Goal: Task Accomplishment & Management: Manage account settings

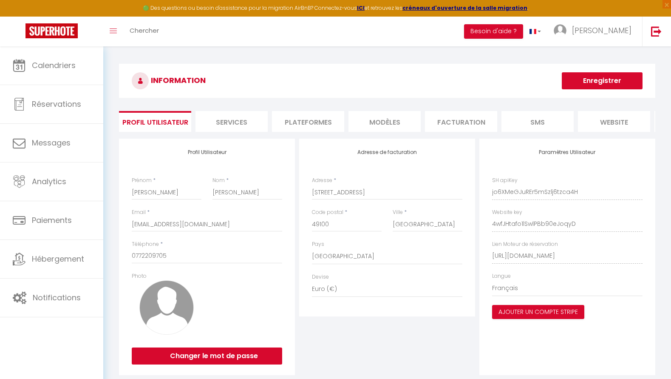
select select "28"
select select "fr"
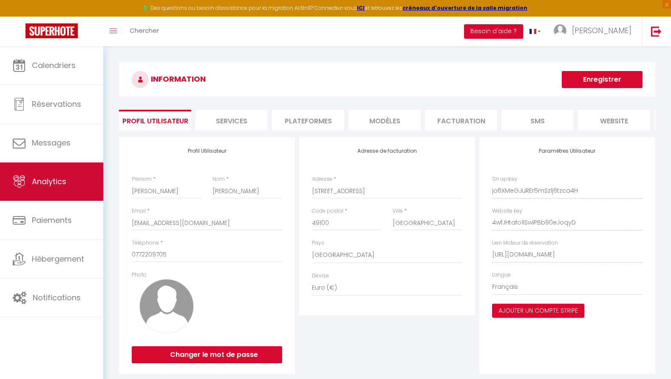
scroll to position [0, 87]
click at [49, 184] on span "Analytics" at bounding box center [49, 181] width 34 height 11
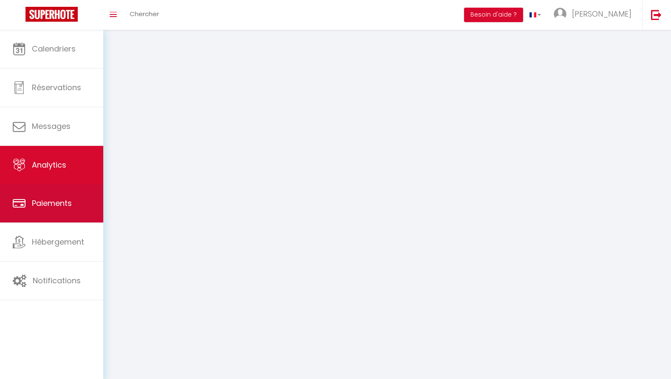
select select "2025"
select select "9"
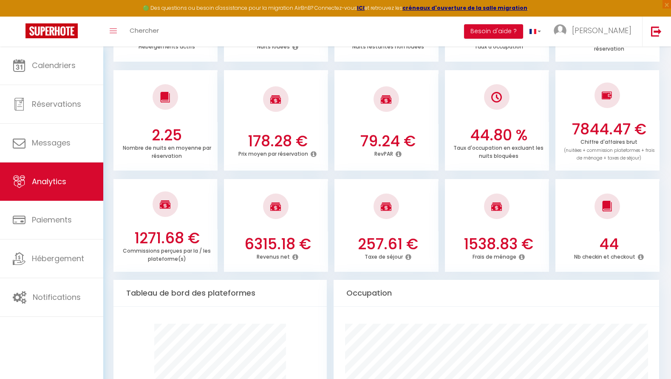
scroll to position [213, 0]
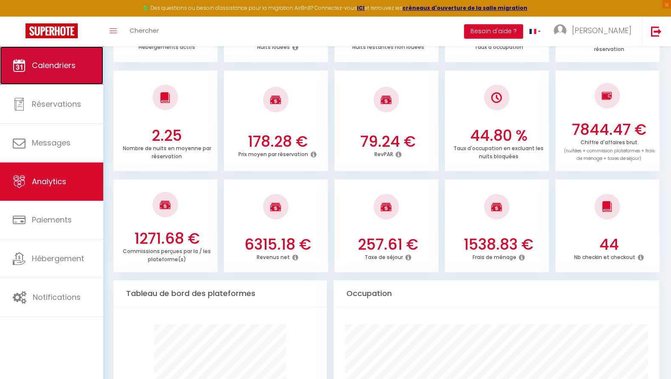
click at [49, 70] on span "Calendriers" at bounding box center [54, 65] width 44 height 11
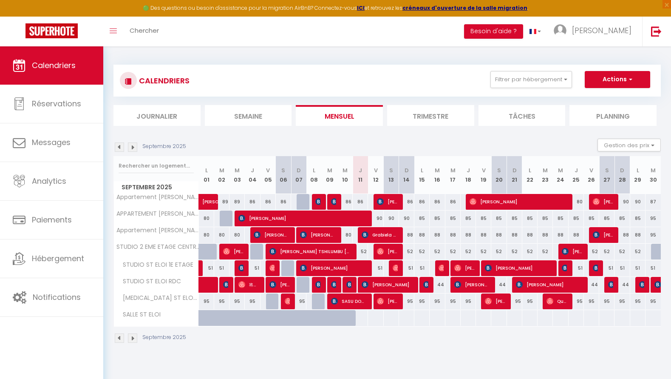
click at [131, 146] on img at bounding box center [132, 146] width 9 height 9
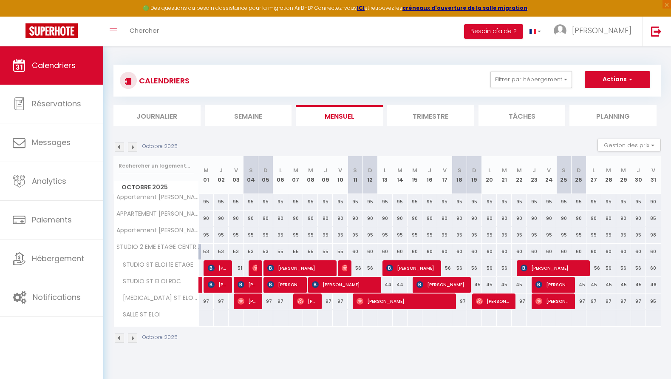
click at [119, 147] on img at bounding box center [119, 146] width 9 height 9
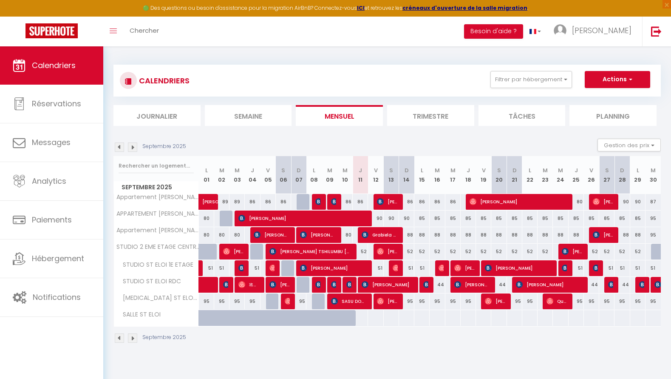
click at [118, 147] on img at bounding box center [119, 146] width 9 height 9
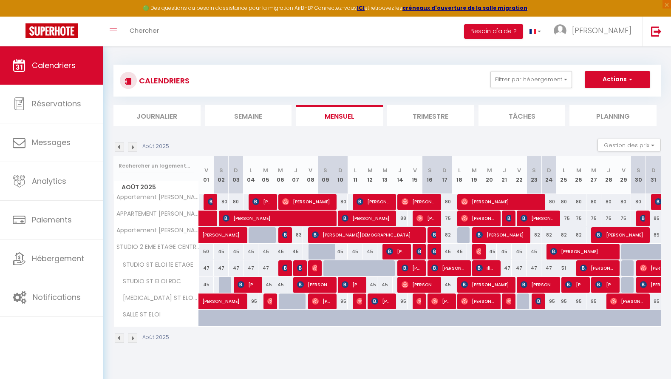
scroll to position [0, 0]
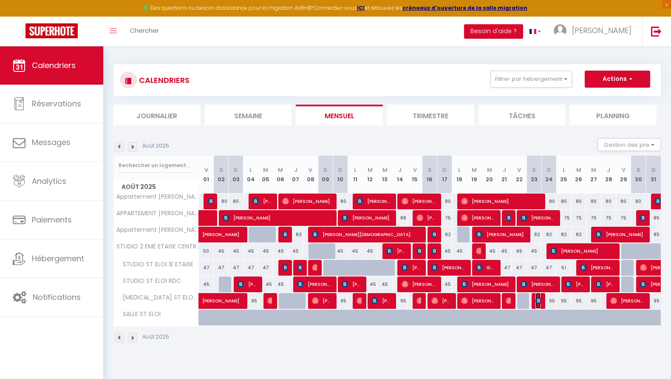
click at [539, 300] on img at bounding box center [538, 300] width 7 height 7
select select "OK"
select select "KO"
select select "0"
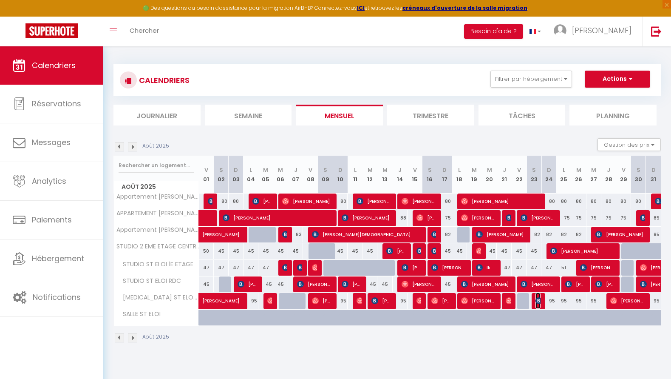
select select "1"
select select
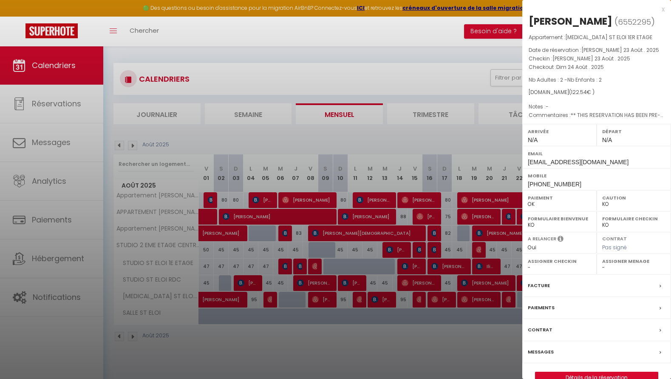
click at [500, 325] on div at bounding box center [335, 189] width 671 height 379
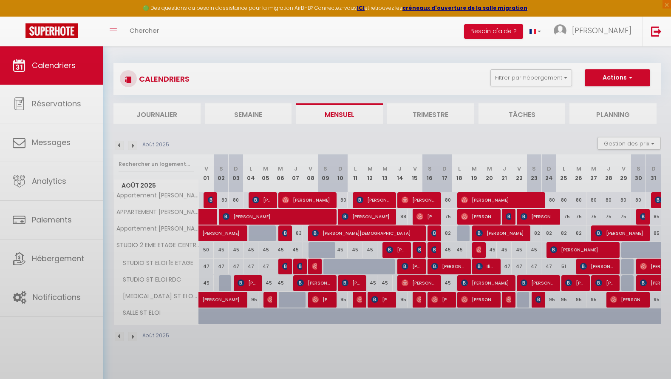
scroll to position [1, 0]
